Goal: Information Seeking & Learning: Find specific fact

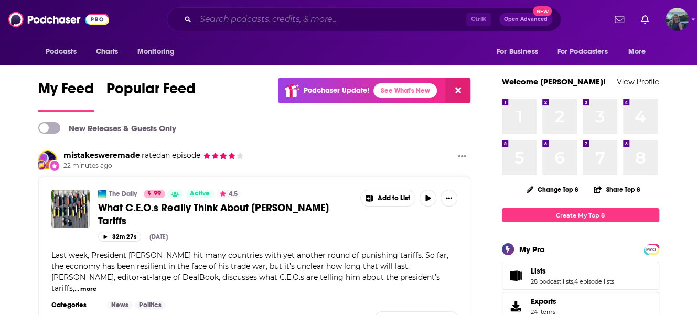
click at [265, 19] on input "Search podcasts, credits, & more..." at bounding box center [331, 19] width 271 height 17
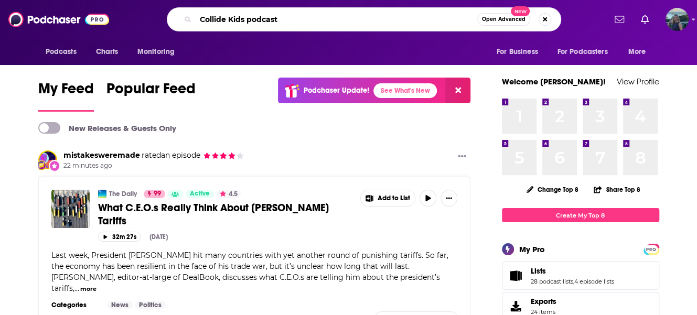
type input "Collide Kids podcast"
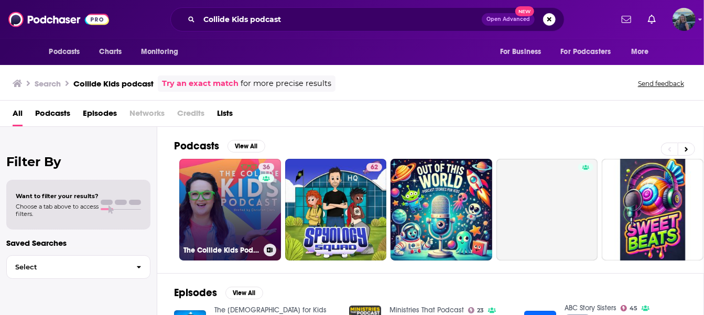
click at [226, 189] on link "36 The Collide Kids Podcast | Kid-Friendly [DEMOGRAPHIC_DATA] Interviews About …" at bounding box center [230, 210] width 102 height 102
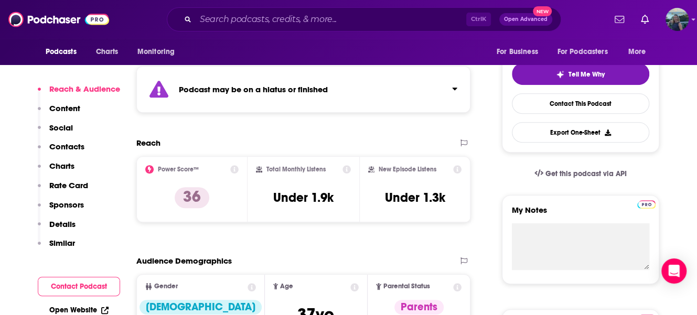
scroll to position [262, 0]
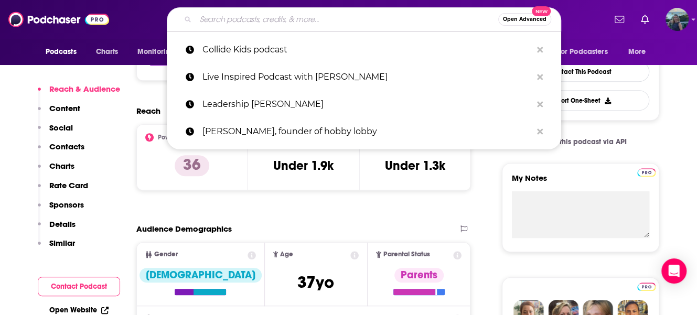
click at [290, 16] on input "Search podcasts, credits, & more..." at bounding box center [347, 19] width 303 height 17
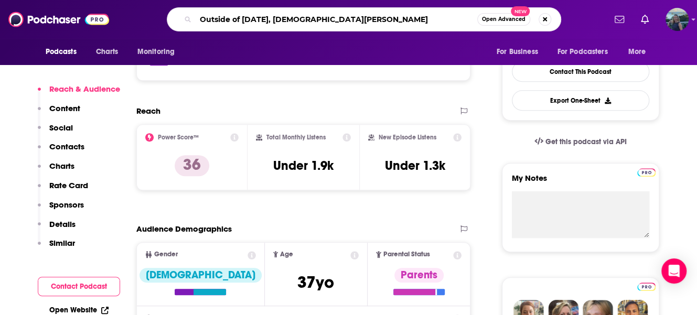
type input "Outside of [DATE], [PERSON_NAME]"
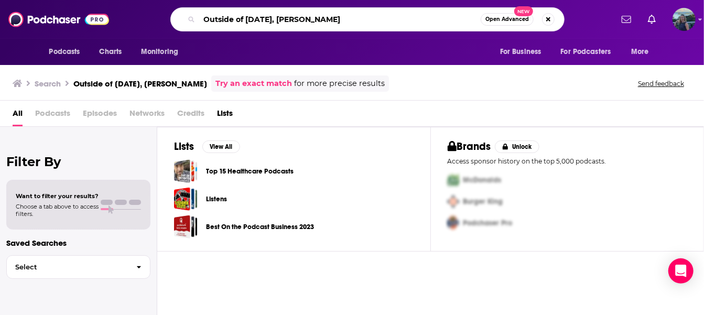
click at [341, 22] on input "Outside of [DATE], [PERSON_NAME]" at bounding box center [340, 19] width 282 height 17
type input "Outside of [DATE]"
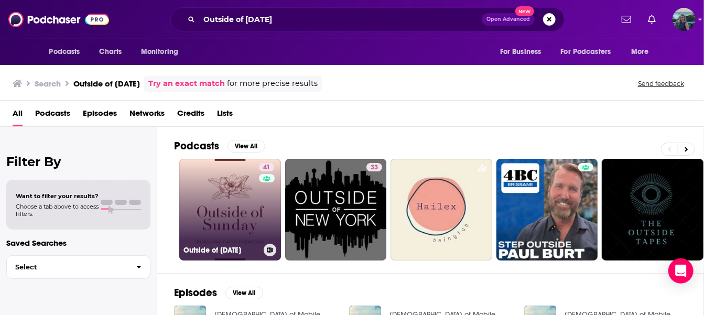
click at [242, 216] on link "41 Outside of [DATE]" at bounding box center [230, 210] width 102 height 102
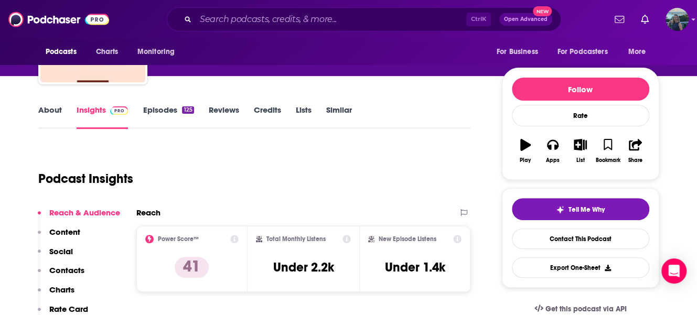
scroll to position [105, 0]
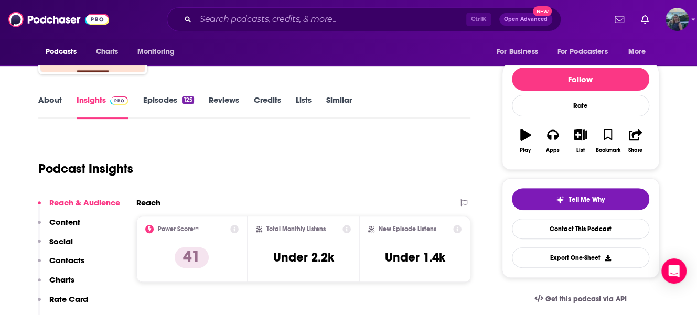
click at [56, 102] on link "About" at bounding box center [50, 107] width 24 height 24
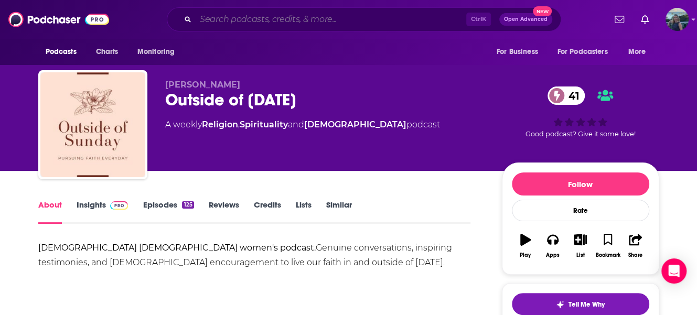
click at [276, 15] on input "Search podcasts, credits, & more..." at bounding box center [331, 19] width 271 height 17
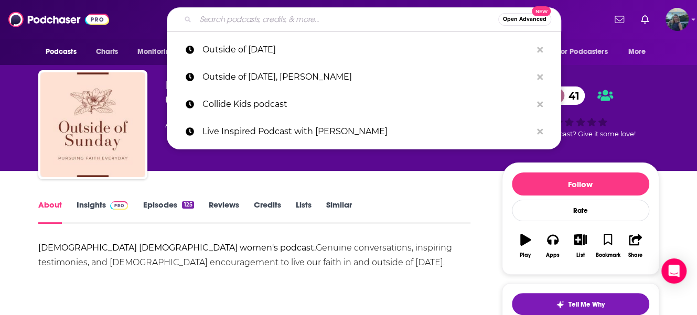
click at [246, 20] on input "Search podcasts, credits, & more..." at bounding box center [347, 19] width 303 height 17
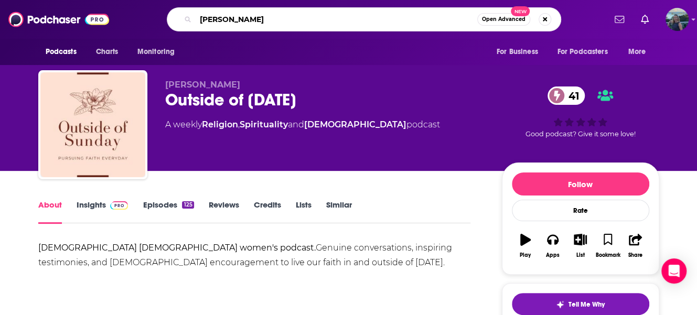
type input "[PERSON_NAME]"
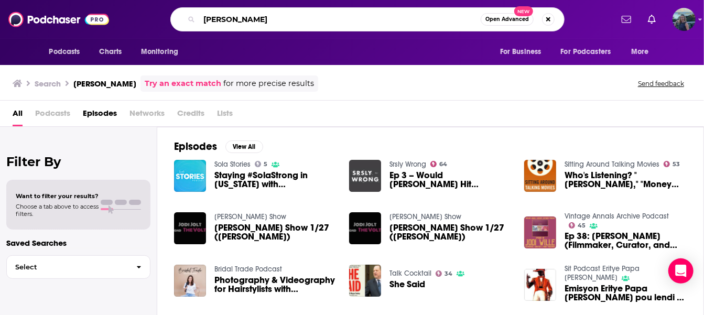
click at [278, 10] on div "[PERSON_NAME] Open Advanced New" at bounding box center [367, 19] width 394 height 24
type input "[PERSON_NAME], The Depth Podcast"
